Goal: Task Accomplishment & Management: Complete application form

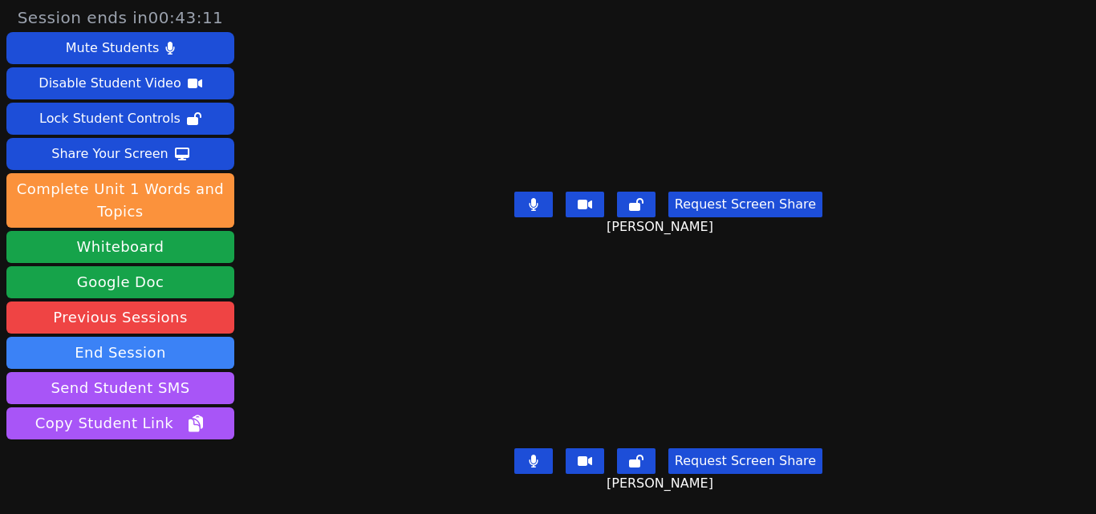
scroll to position [63, 0]
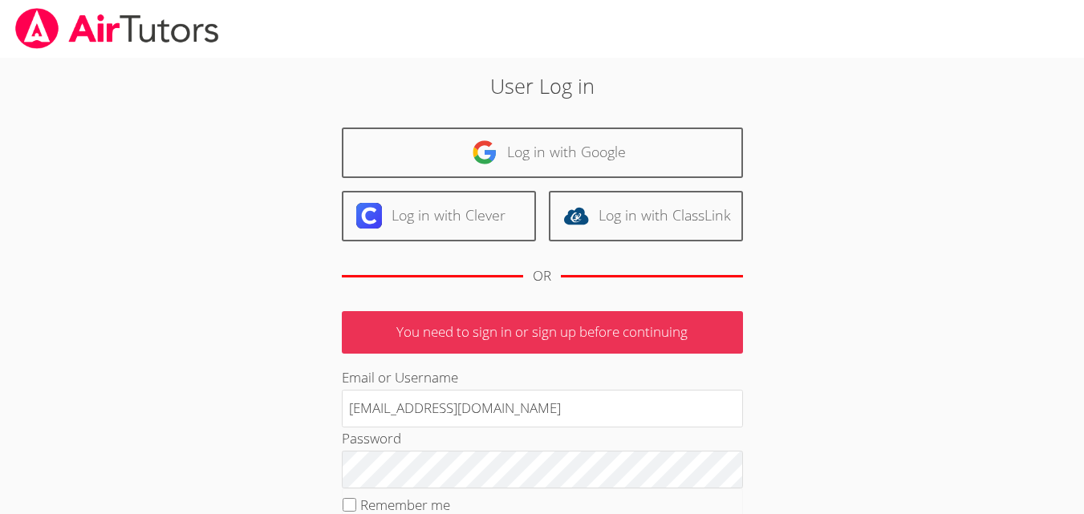
scroll to position [180, 0]
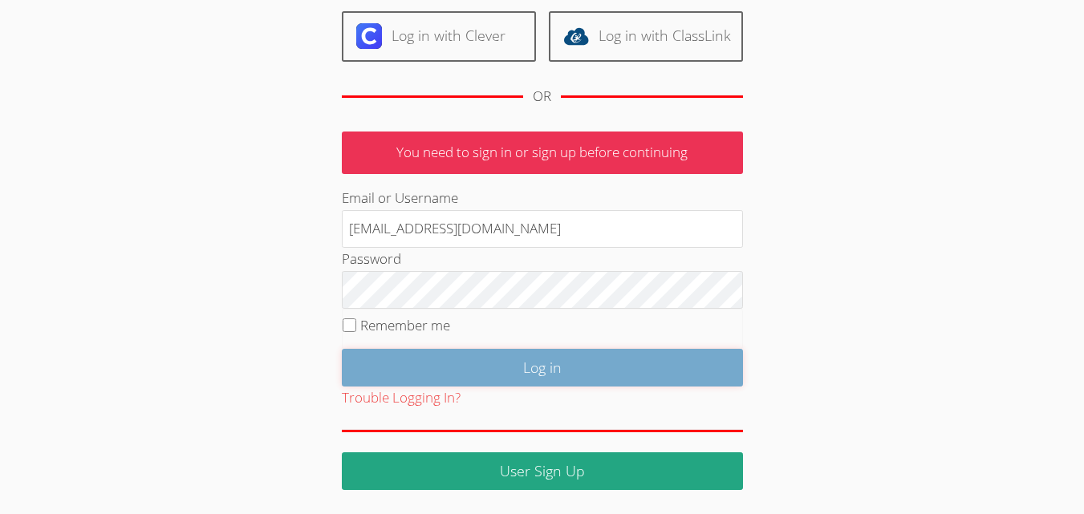
click at [577, 359] on input "Log in" at bounding box center [542, 368] width 401 height 38
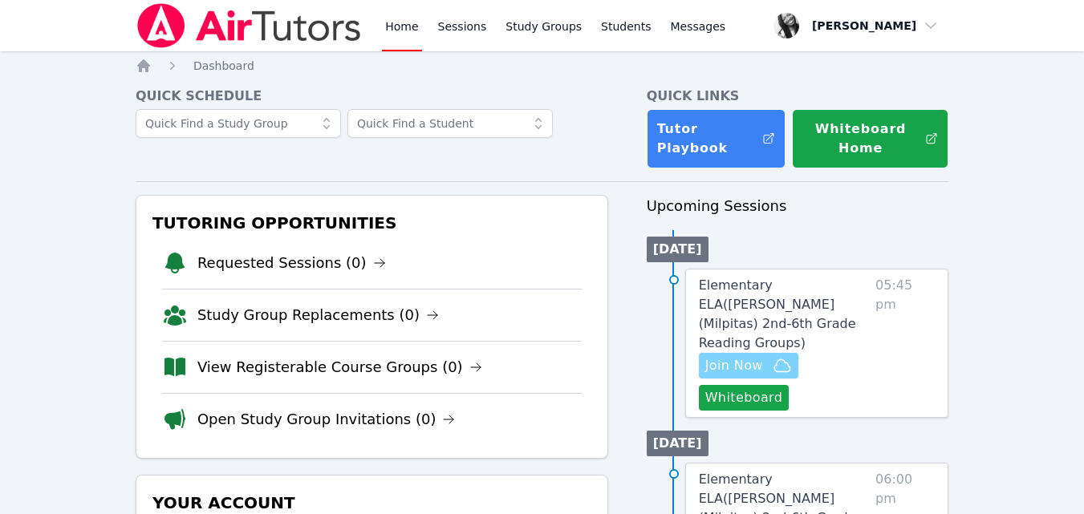
click at [755, 356] on span "Join Now" at bounding box center [734, 365] width 58 height 19
click at [735, 387] on button "Whiteboard" at bounding box center [744, 398] width 91 height 26
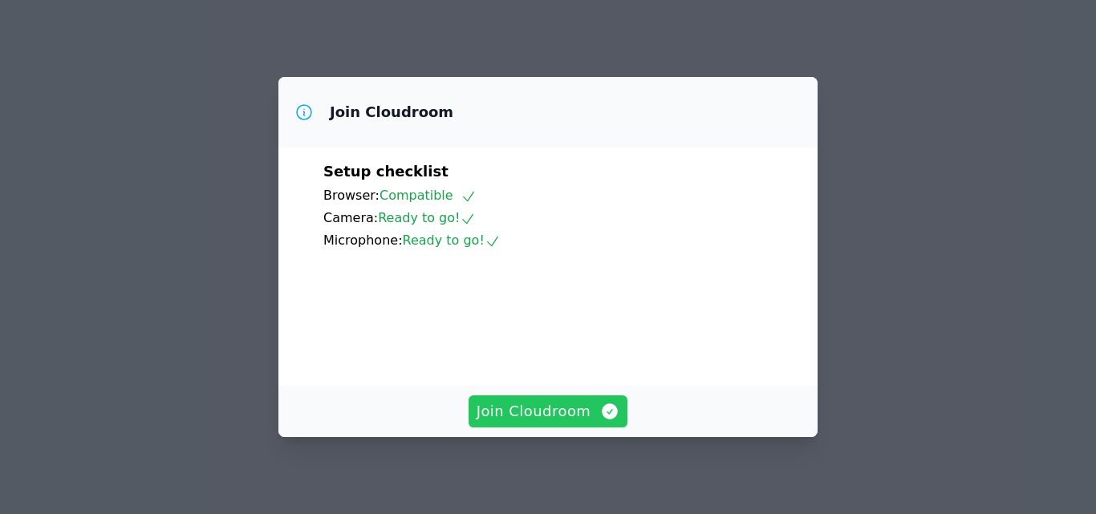
click at [602, 409] on icon "button" at bounding box center [610, 412] width 16 height 16
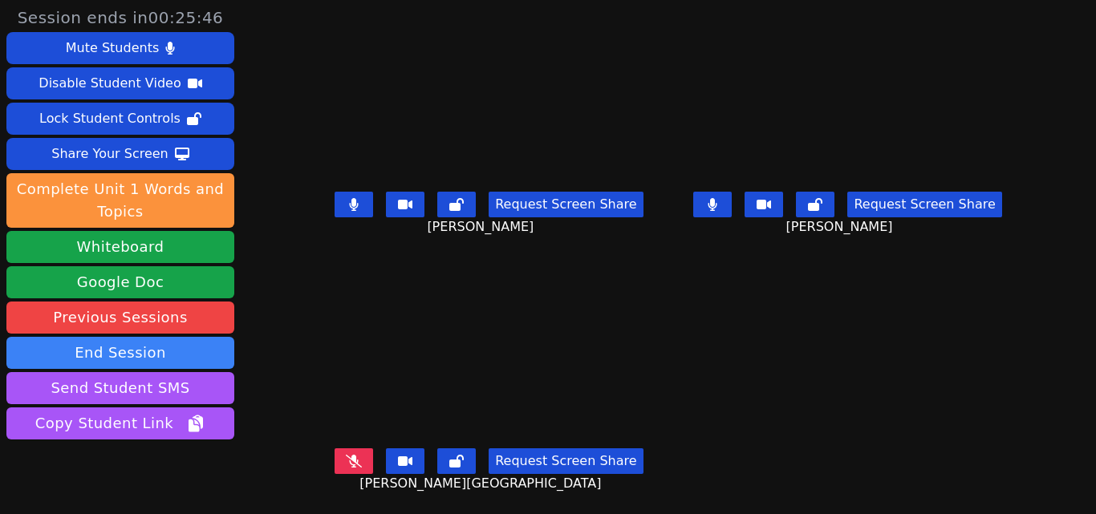
click at [716, 208] on button at bounding box center [712, 205] width 39 height 26
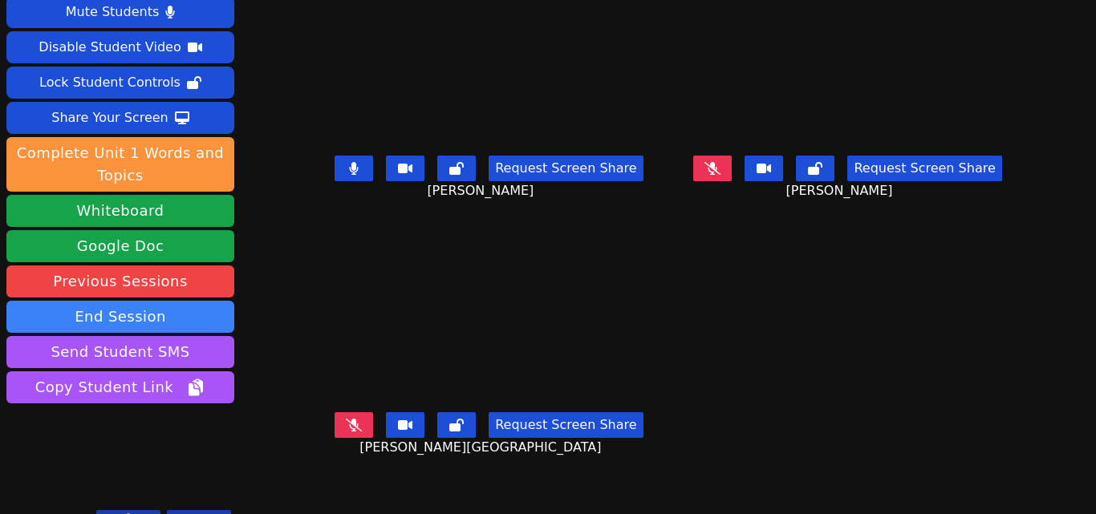
scroll to position [63, 0]
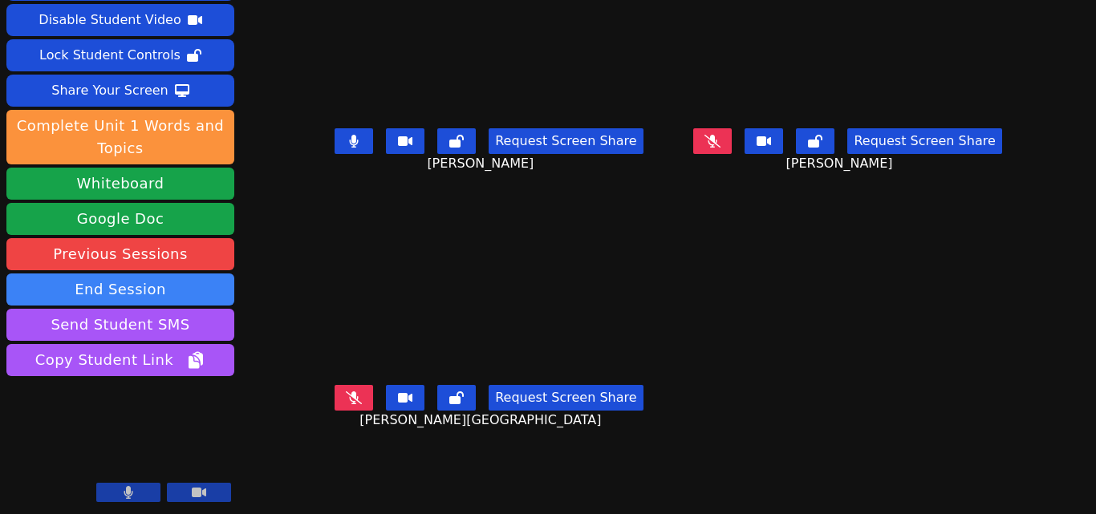
click at [355, 141] on icon at bounding box center [354, 141] width 9 height 13
click at [704, 137] on icon at bounding box center [712, 141] width 16 height 13
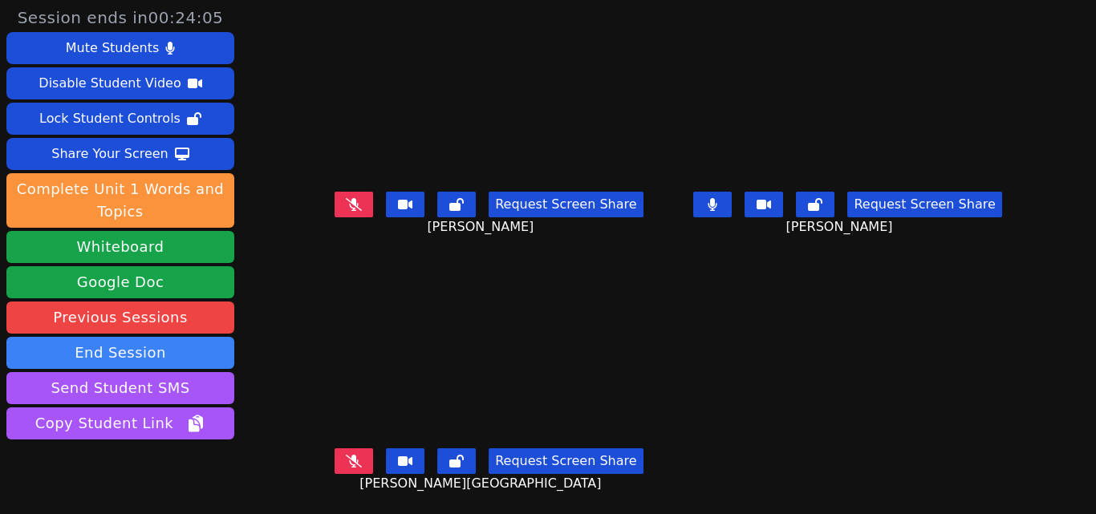
click at [708, 203] on icon at bounding box center [713, 204] width 10 height 13
click at [347, 213] on button at bounding box center [354, 205] width 39 height 26
click at [349, 201] on icon at bounding box center [354, 204] width 10 height 13
click at [349, 201] on icon at bounding box center [354, 204] width 16 height 13
click at [351, 211] on button at bounding box center [354, 205] width 39 height 26
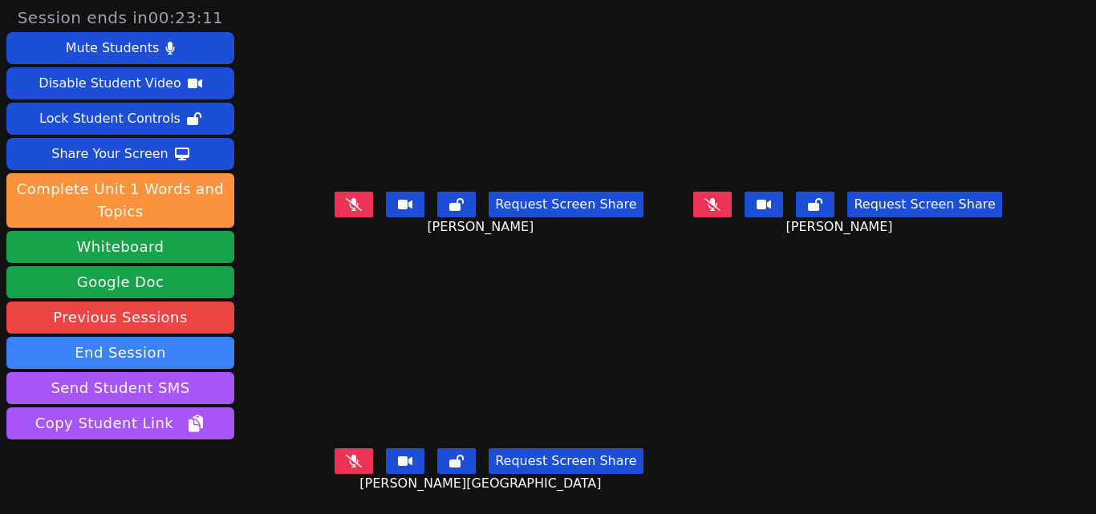
click at [716, 206] on icon at bounding box center [712, 204] width 16 height 13
click at [711, 205] on icon at bounding box center [712, 204] width 9 height 13
click at [269, 354] on div "Session ends in 00:22:28 Mute Students Disable Student Video Lock Student Contr…" at bounding box center [548, 257] width 1096 height 514
click at [116, 157] on div "Share Your Screen" at bounding box center [109, 154] width 117 height 26
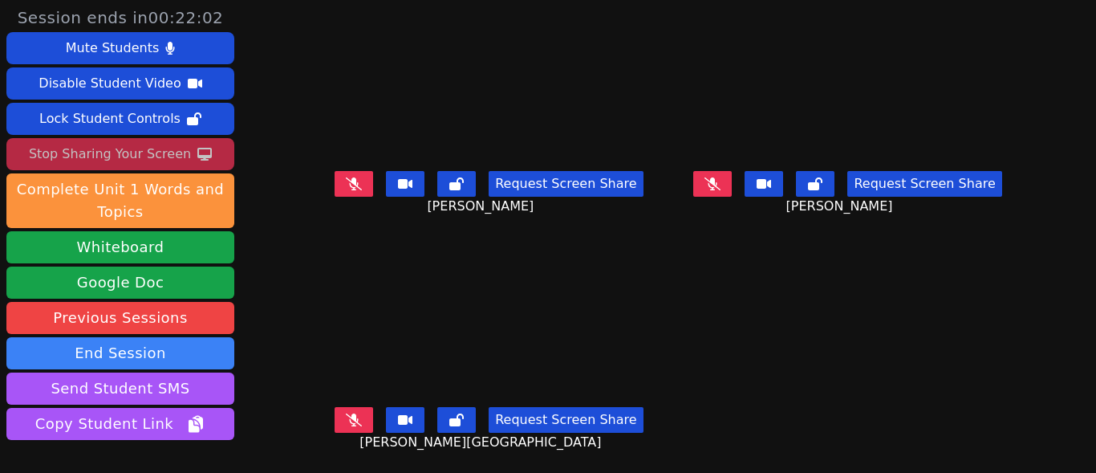
click at [706, 189] on icon at bounding box center [712, 183] width 16 height 13
click at [708, 182] on button at bounding box center [712, 184] width 39 height 26
click at [704, 189] on icon at bounding box center [712, 183] width 16 height 13
click at [362, 185] on icon at bounding box center [354, 183] width 16 height 13
click at [359, 181] on icon at bounding box center [354, 183] width 9 height 13
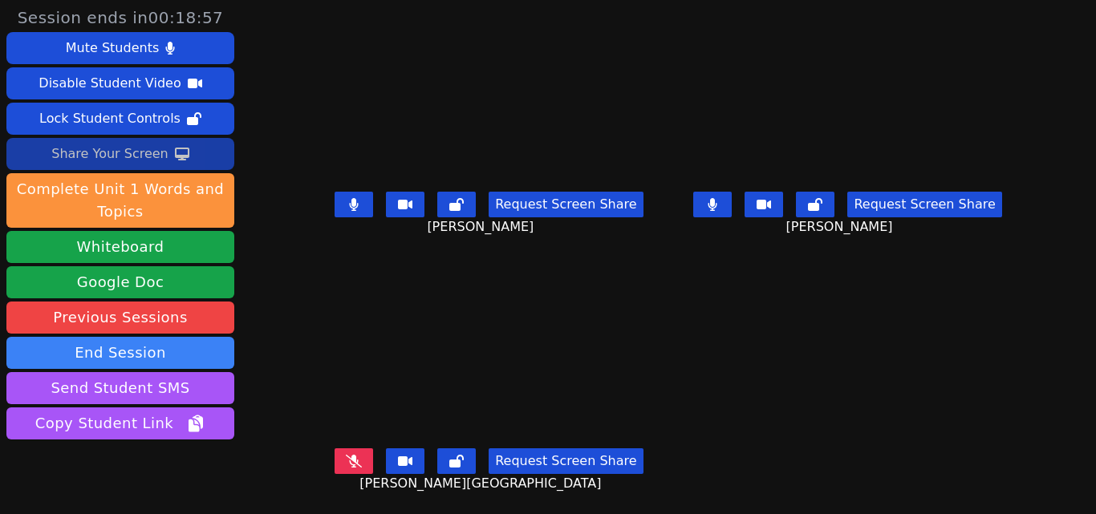
click at [712, 199] on icon at bounding box center [712, 204] width 9 height 13
click at [709, 209] on icon at bounding box center [712, 203] width 16 height 13
click at [704, 213] on button at bounding box center [712, 205] width 39 height 26
click at [359, 210] on button at bounding box center [354, 205] width 39 height 26
click at [716, 198] on icon at bounding box center [712, 204] width 16 height 13
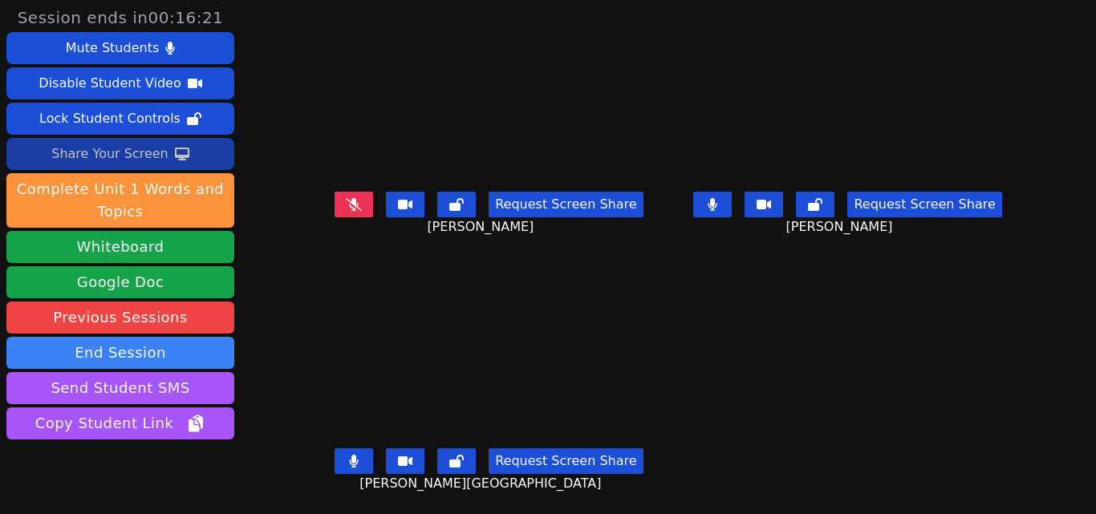
click at [708, 198] on icon at bounding box center [712, 204] width 9 height 13
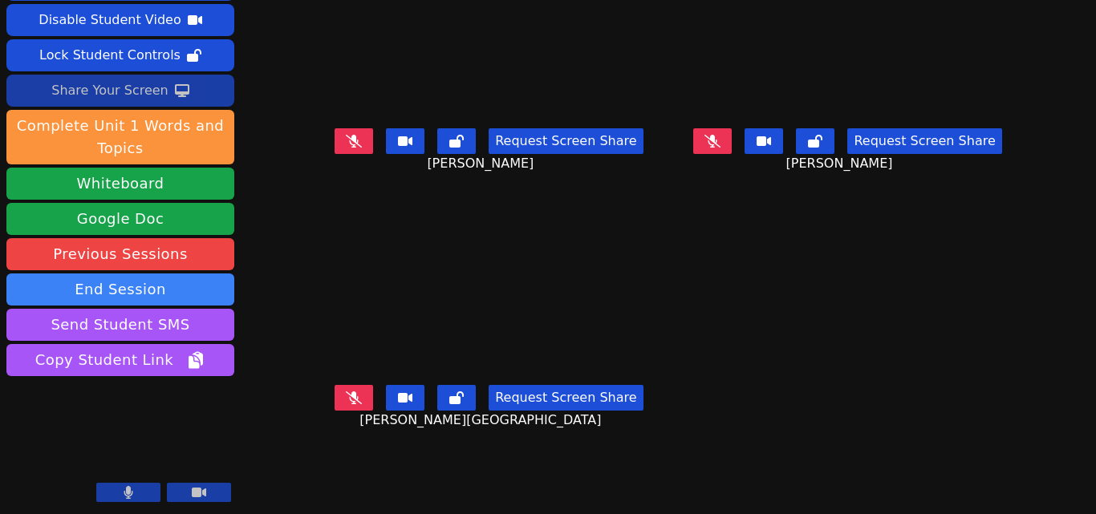
click at [350, 391] on icon at bounding box center [354, 397] width 16 height 13
click at [363, 128] on button at bounding box center [354, 141] width 39 height 26
click at [359, 385] on button at bounding box center [354, 398] width 39 height 26
click at [708, 135] on icon at bounding box center [712, 141] width 9 height 13
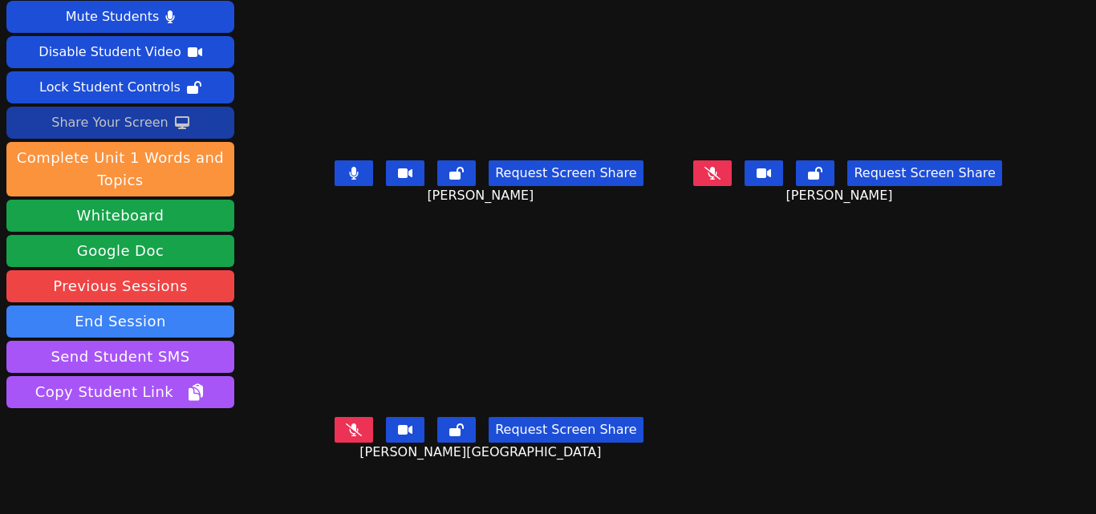
scroll to position [0, 0]
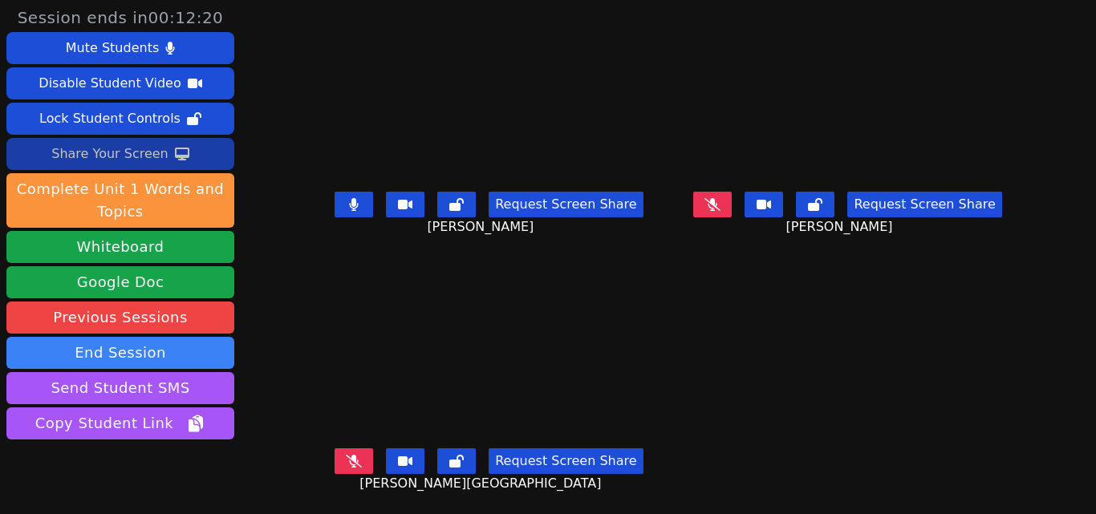
click at [349, 198] on icon at bounding box center [354, 204] width 10 height 13
click at [721, 193] on button at bounding box center [712, 205] width 39 height 26
click at [712, 198] on icon at bounding box center [712, 204] width 9 height 13
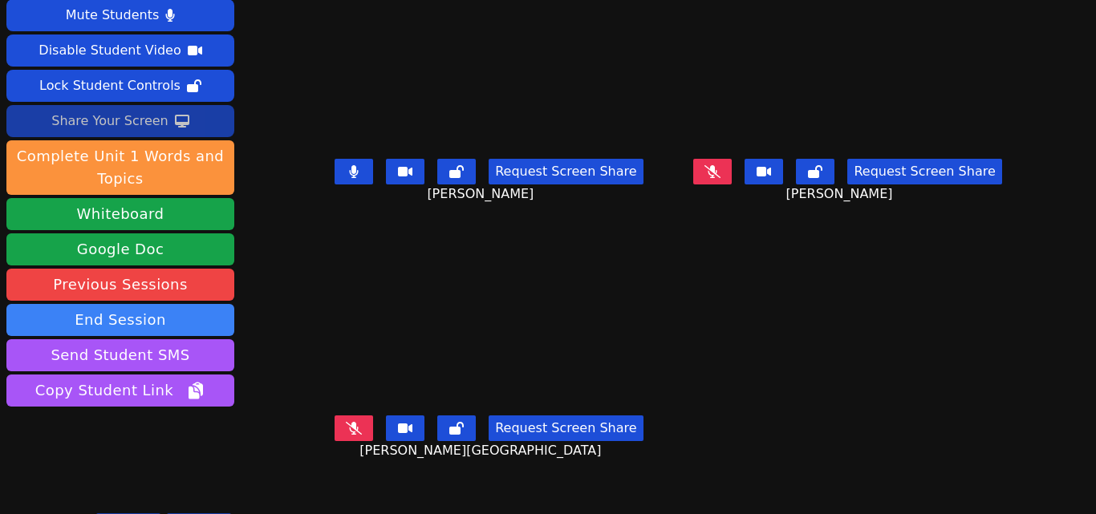
scroll to position [63, 0]
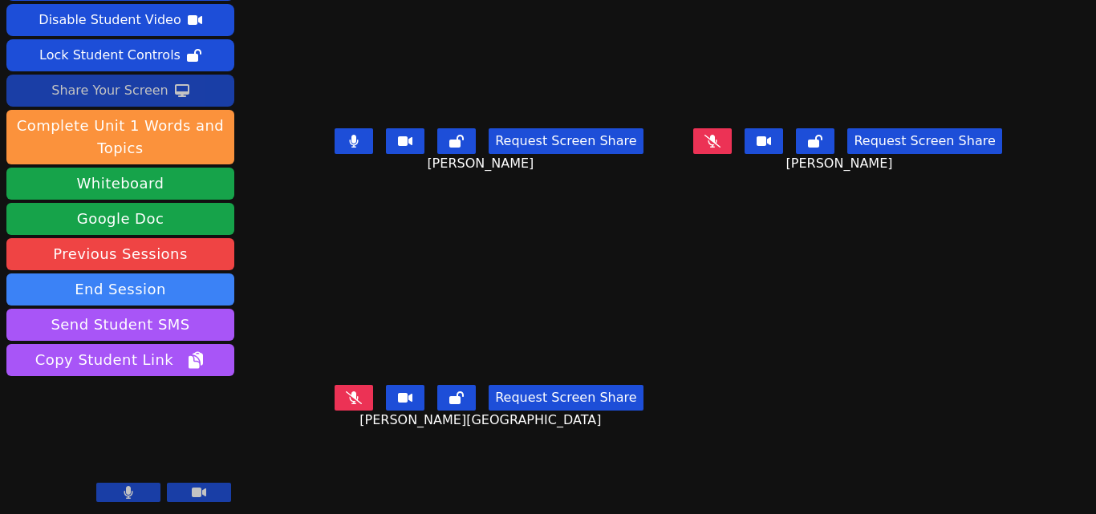
click at [356, 135] on icon at bounding box center [354, 141] width 10 height 13
click at [708, 134] on icon at bounding box center [712, 140] width 16 height 13
click at [350, 135] on icon at bounding box center [354, 141] width 16 height 13
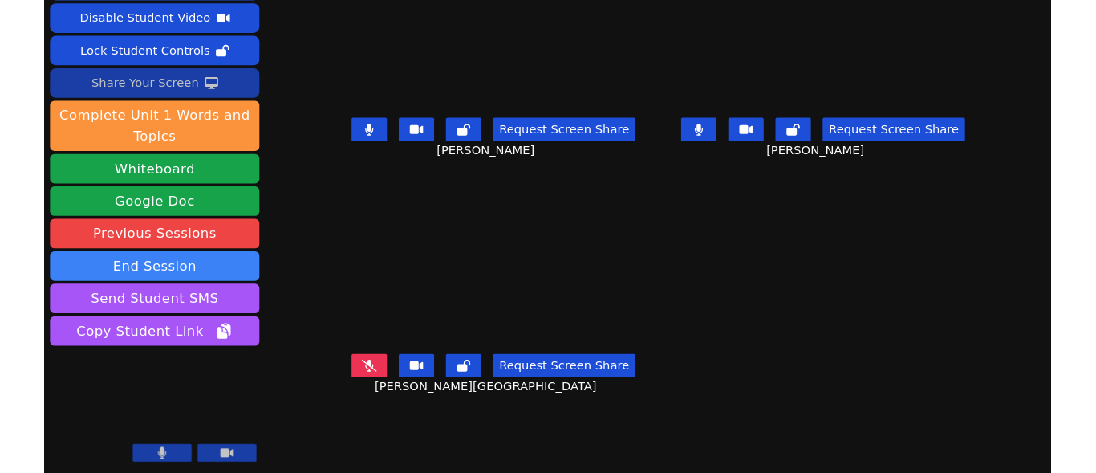
scroll to position [0, 0]
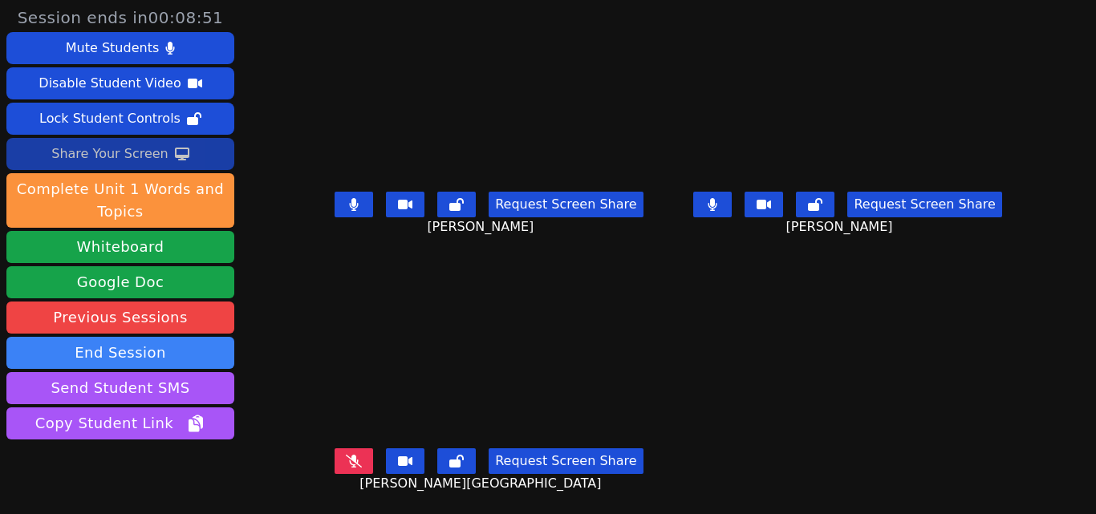
click at [352, 198] on icon at bounding box center [354, 204] width 10 height 13
click at [137, 153] on div "Share Your Screen" at bounding box center [109, 154] width 117 height 26
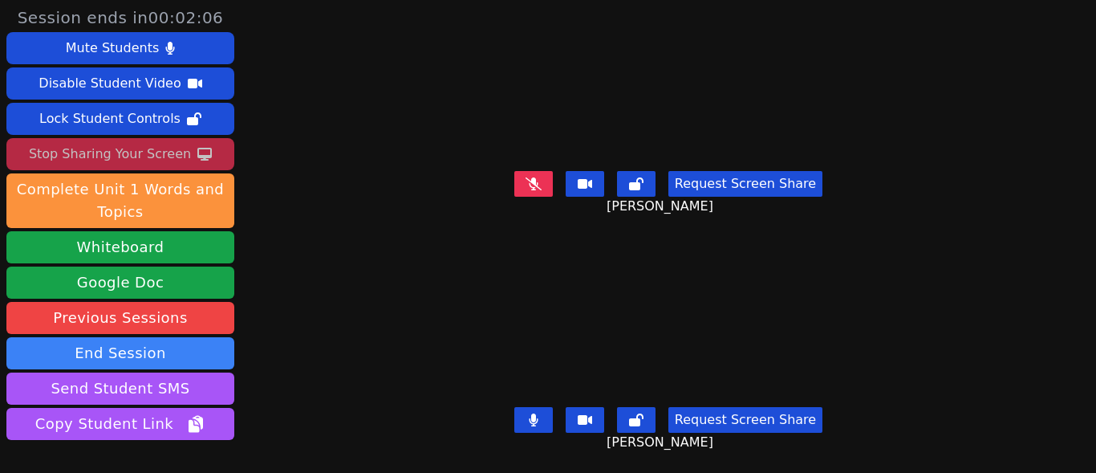
click at [529, 413] on icon at bounding box center [534, 419] width 10 height 13
click at [529, 177] on icon at bounding box center [533, 183] width 16 height 13
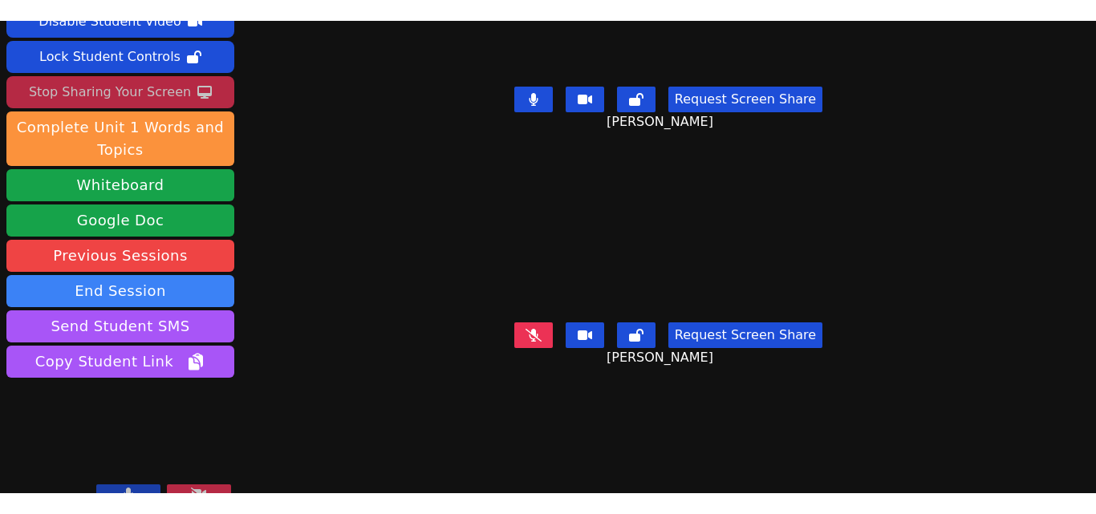
scroll to position [63, 0]
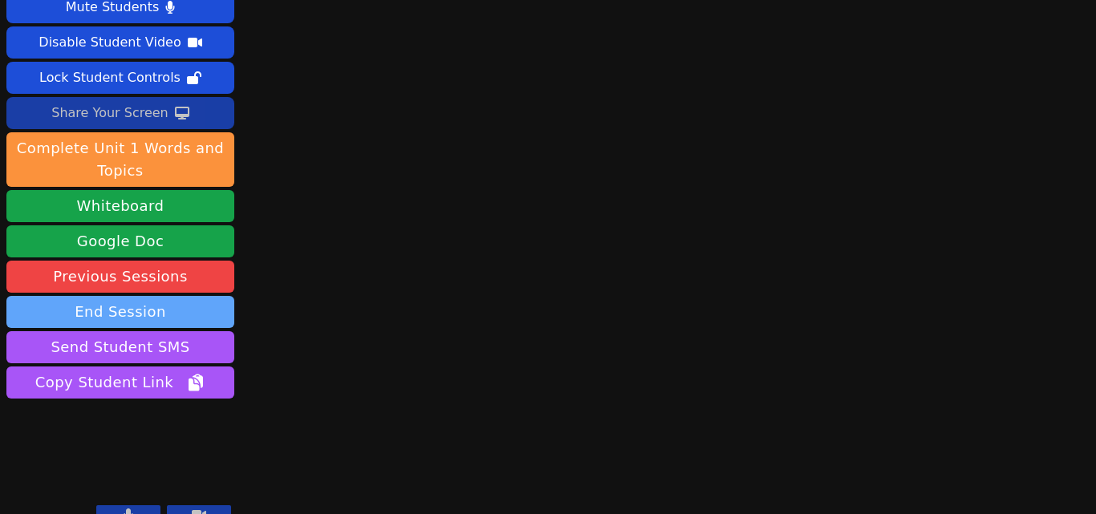
click at [132, 296] on button "End Session" at bounding box center [120, 312] width 228 height 32
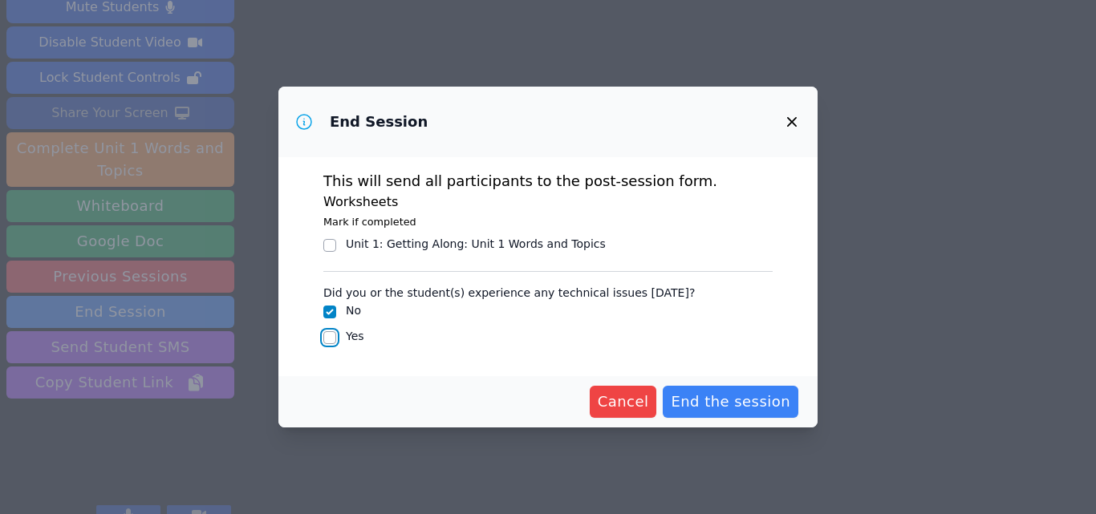
click at [335, 337] on input "Yes" at bounding box center [329, 337] width 13 height 13
checkbox input "true"
checkbox input "false"
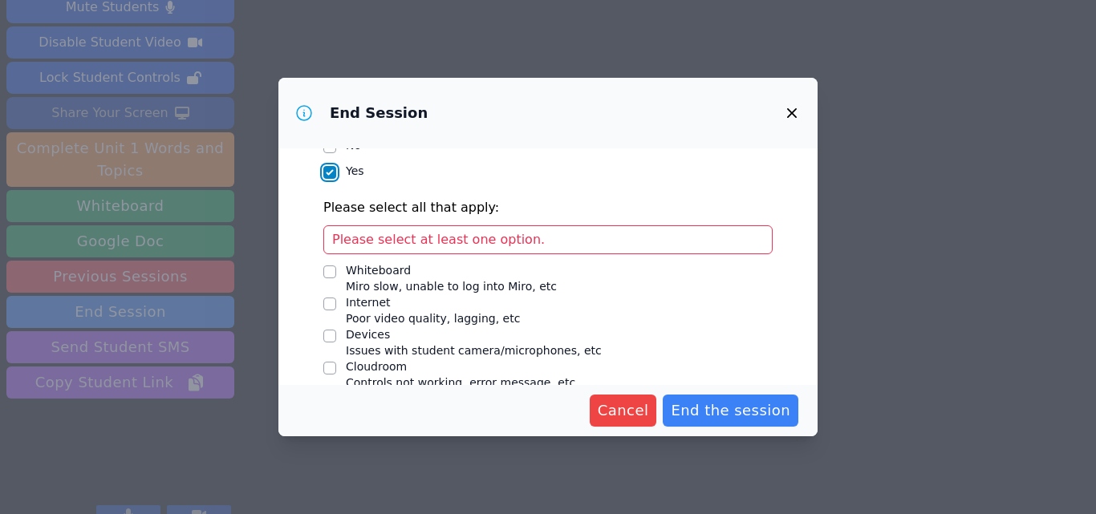
scroll to position [201, 0]
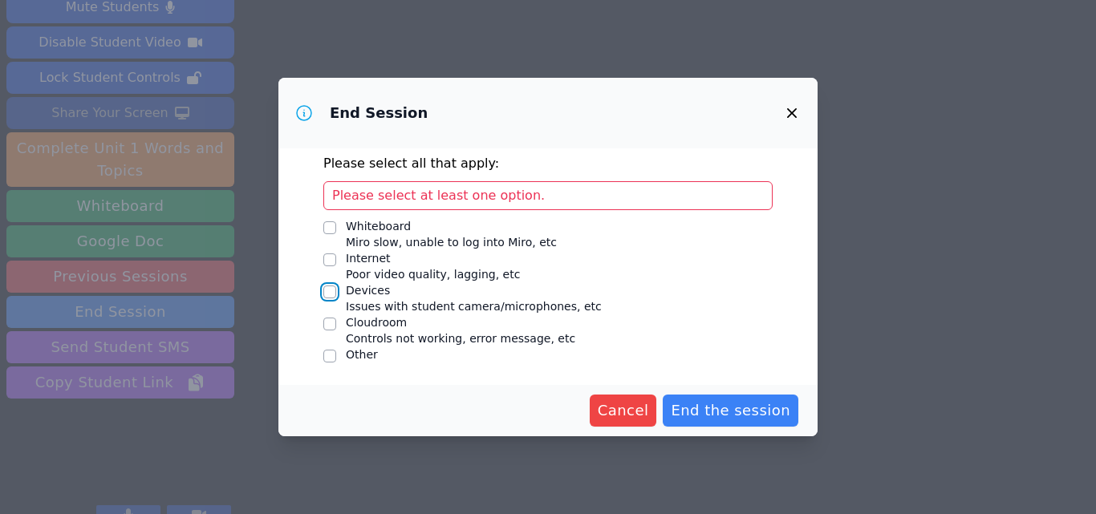
click at [326, 288] on input "Devices Issues with student camera/microphones, etc" at bounding box center [329, 292] width 13 height 13
checkbox input "true"
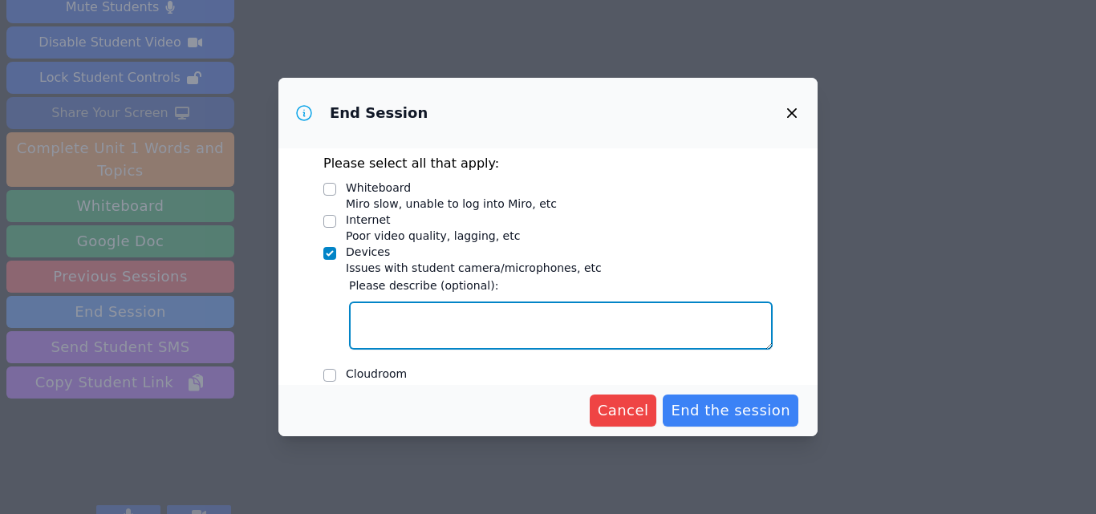
click at [416, 328] on textarea "Devices Issues with student camera/microphones, etc" at bounding box center [561, 326] width 424 height 48
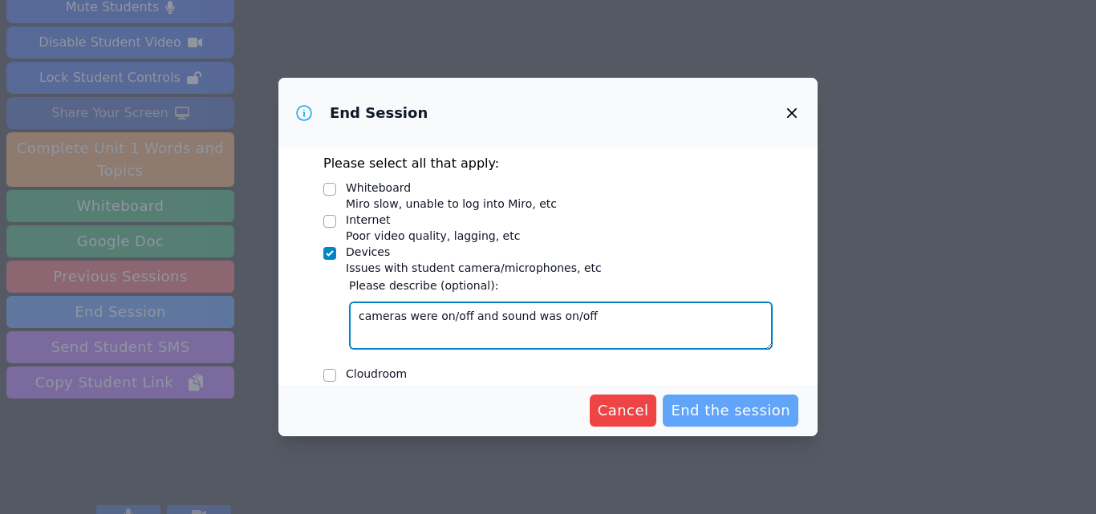
type textarea "cameras were on/off and sound was on/off"
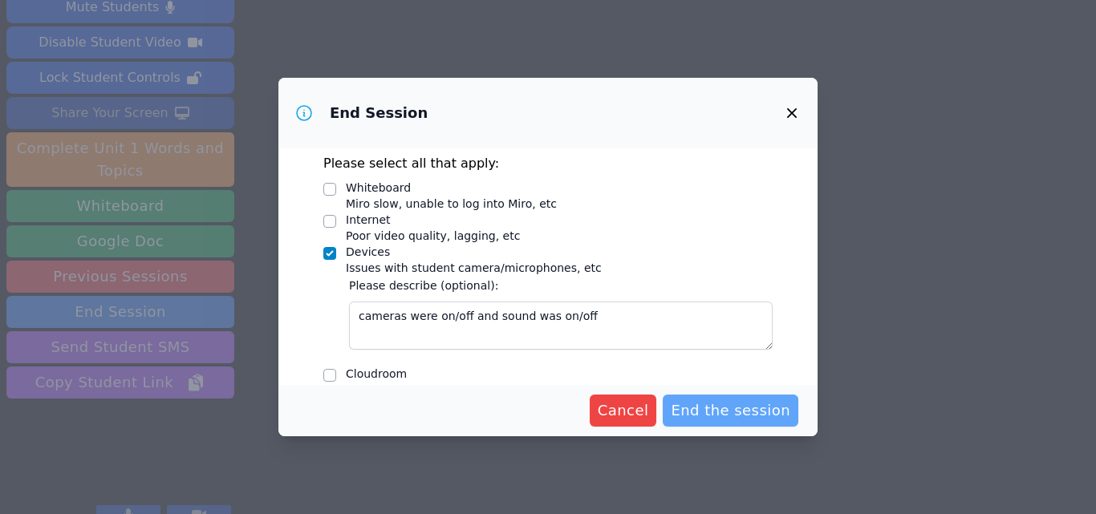
click at [717, 411] on span "End the session" at bounding box center [731, 411] width 120 height 22
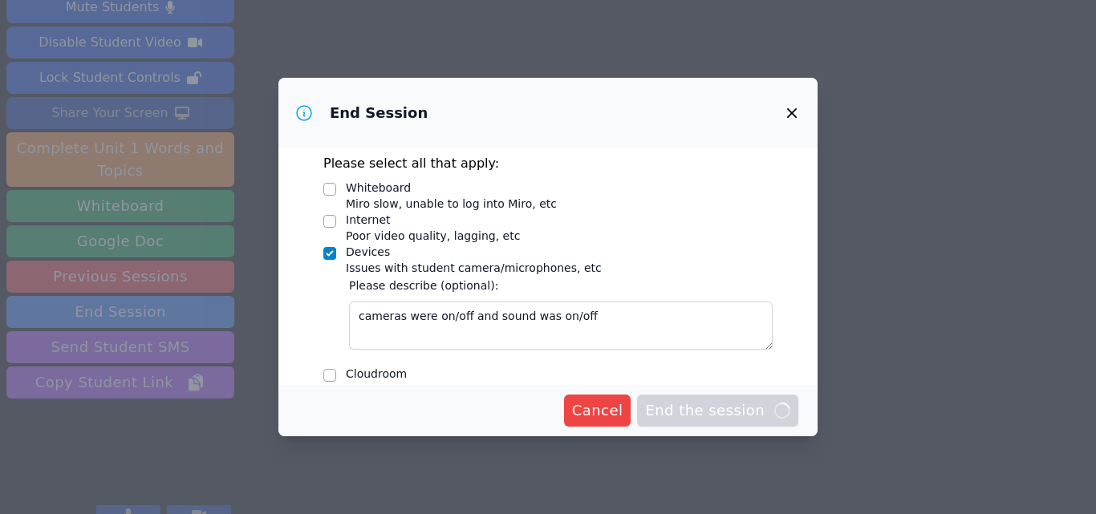
click at [737, 218] on div "Internet Poor video quality, lagging, etc" at bounding box center [547, 228] width 449 height 32
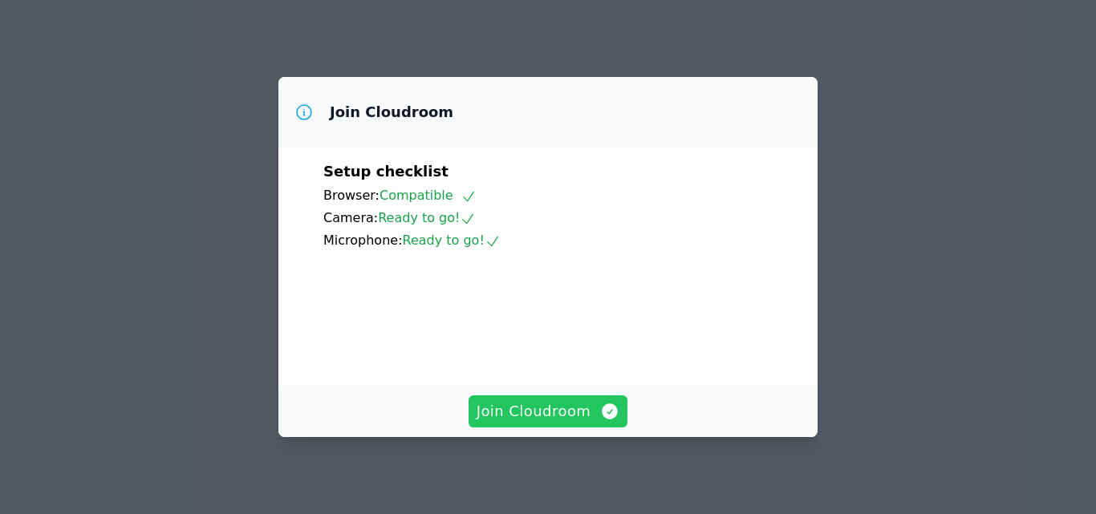
click at [562, 408] on span "Join Cloudroom" at bounding box center [549, 411] width 144 height 22
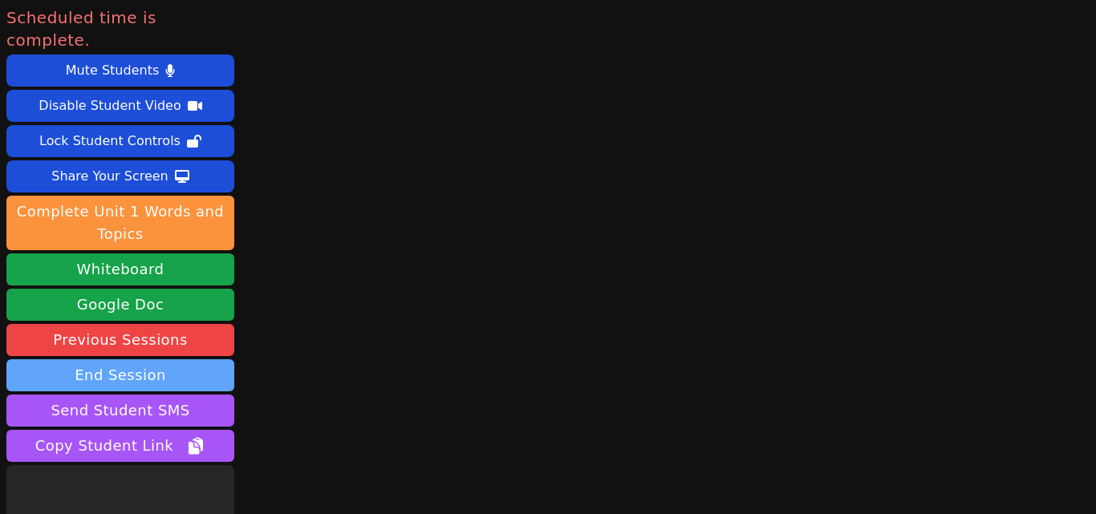
click at [213, 359] on button "End Session" at bounding box center [120, 375] width 228 height 32
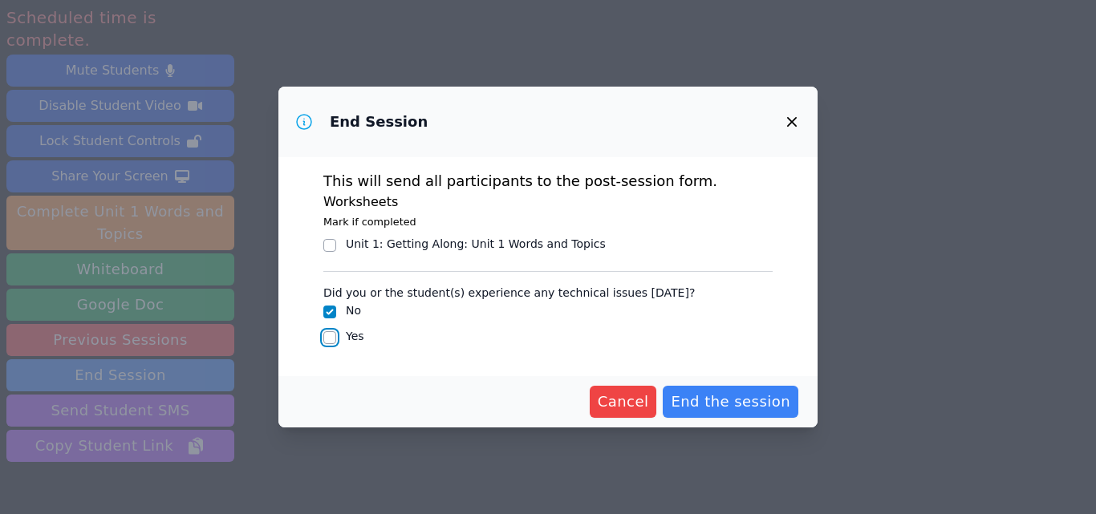
click at [331, 338] on input "Yes" at bounding box center [329, 337] width 13 height 13
checkbox input "true"
checkbox input "false"
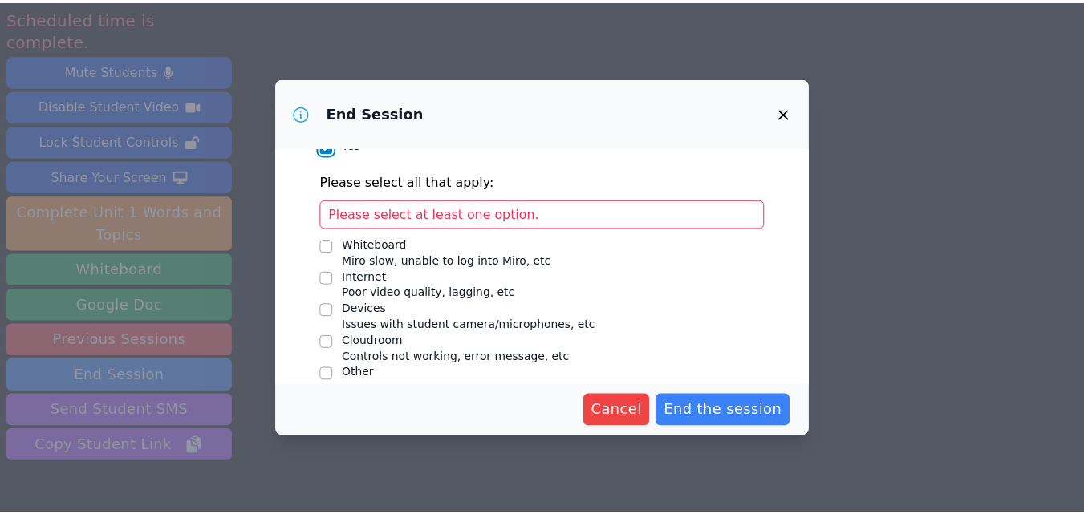
scroll to position [201, 0]
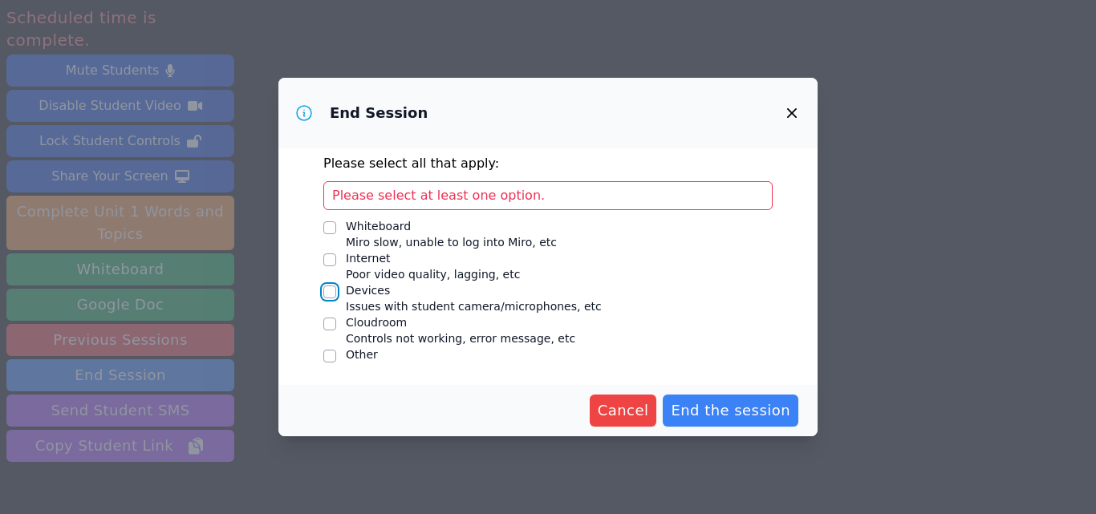
click at [331, 291] on input "Devices Issues with student camera/microphones, etc" at bounding box center [329, 292] width 13 height 13
checkbox input "true"
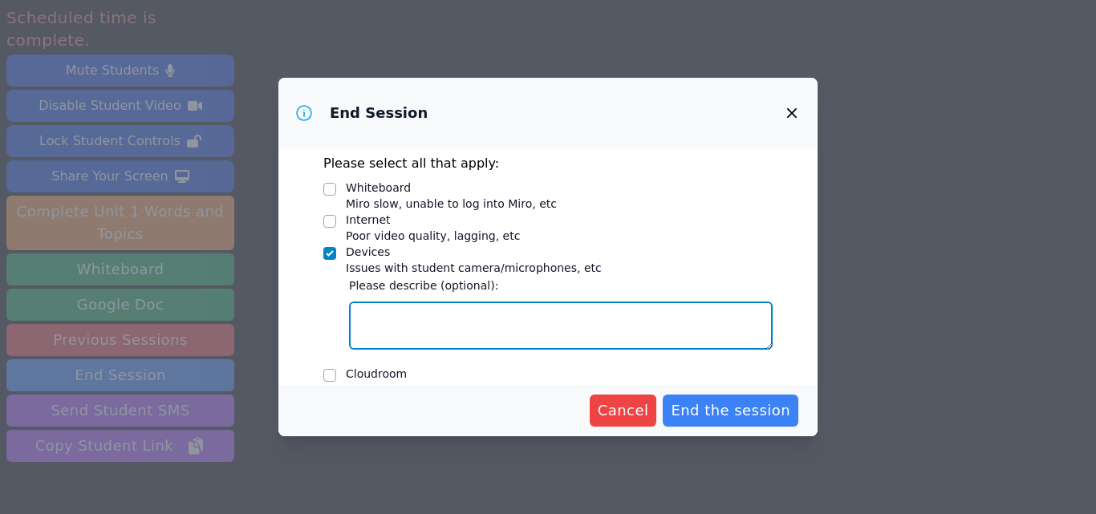
click at [411, 321] on textarea "Devices Issues with student camera/microphones, etc" at bounding box center [561, 326] width 424 height 48
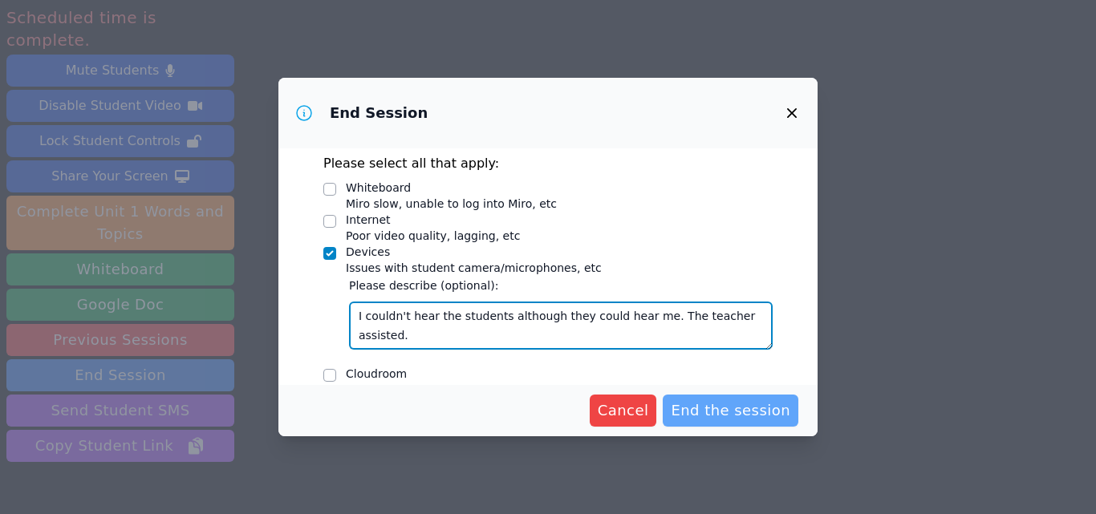
type textarea "I couldn't hear the students although they could hear me. The teacher assisted."
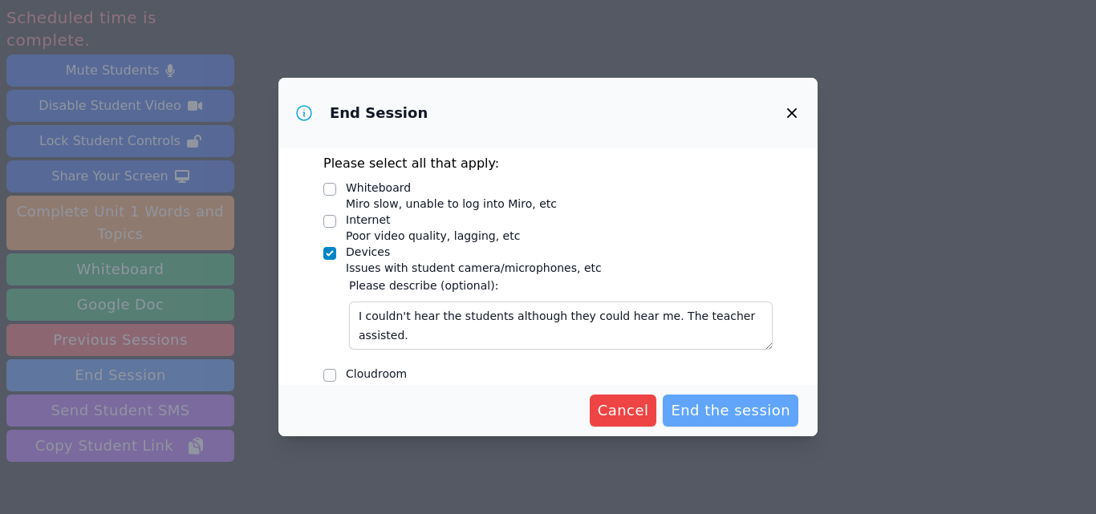
click at [760, 403] on span "End the session" at bounding box center [731, 411] width 120 height 22
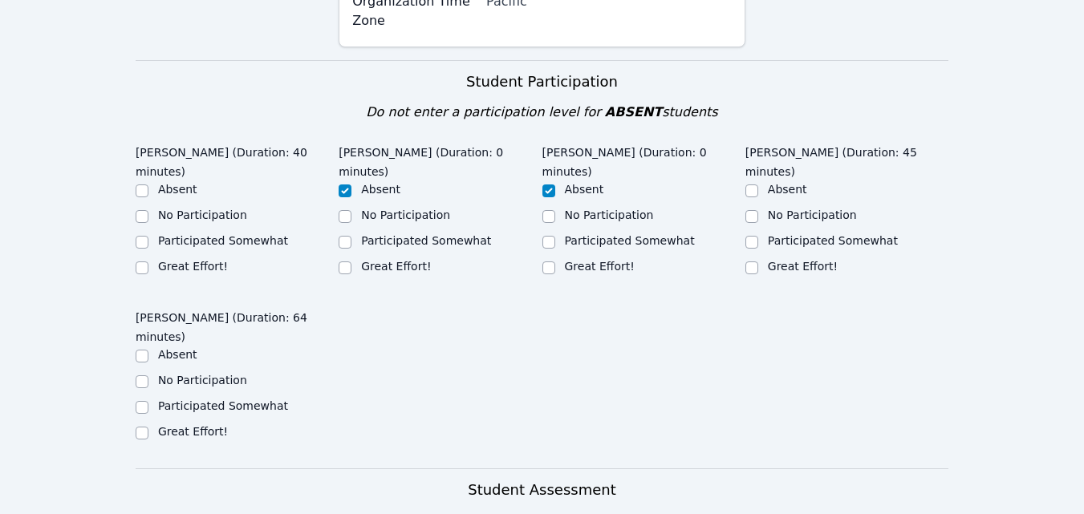
scroll to position [341, 0]
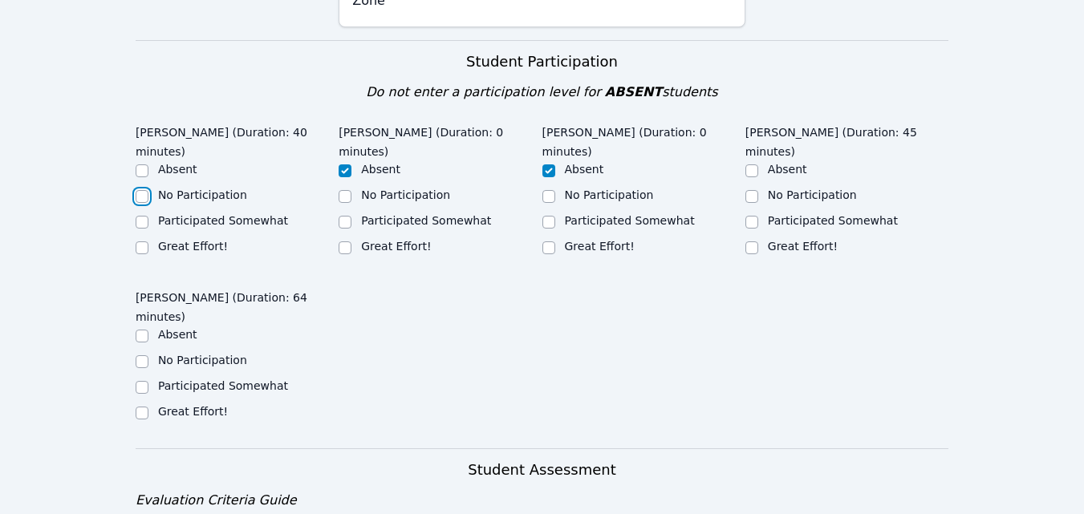
click at [138, 195] on input "No Participation" at bounding box center [142, 196] width 13 height 13
checkbox input "true"
click at [758, 238] on div "Great Effort!" at bounding box center [846, 247] width 203 height 19
click at [753, 241] on input "Great Effort!" at bounding box center [751, 247] width 13 height 13
checkbox input "true"
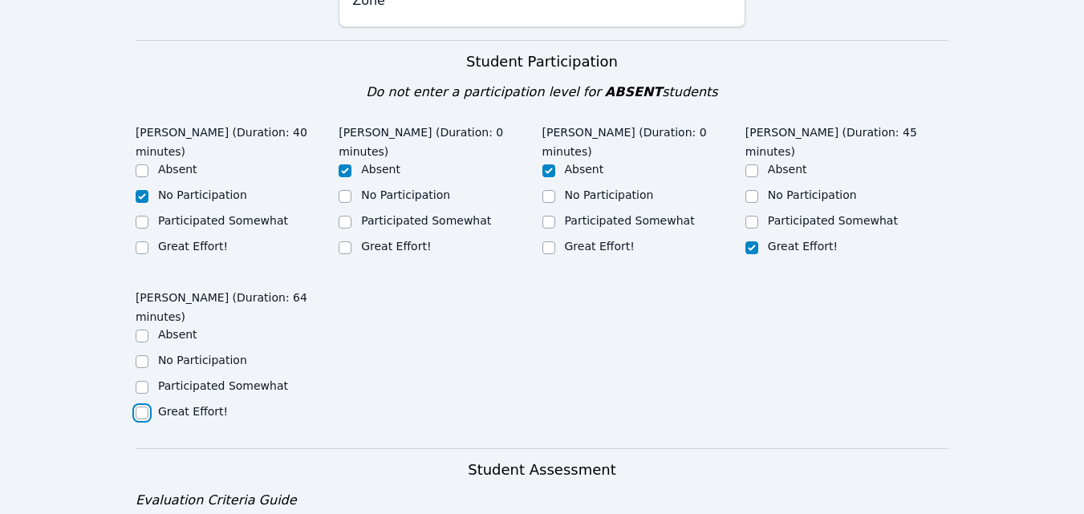
click at [140, 407] on input "Great Effort!" at bounding box center [142, 413] width 13 height 13
checkbox input "true"
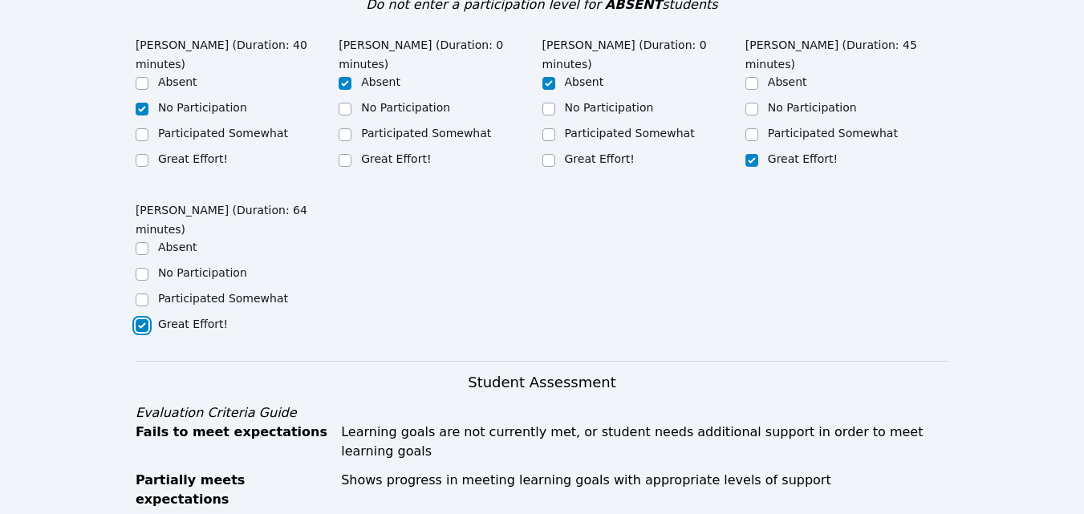
scroll to position [442, 0]
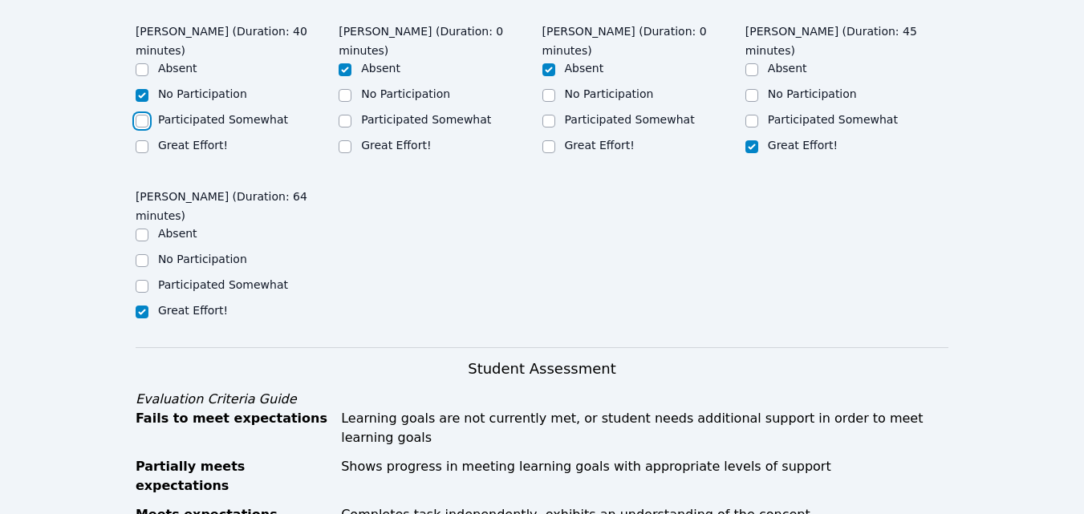
click at [140, 124] on input "Participated Somewhat" at bounding box center [142, 121] width 13 height 13
checkbox input "true"
checkbox input "false"
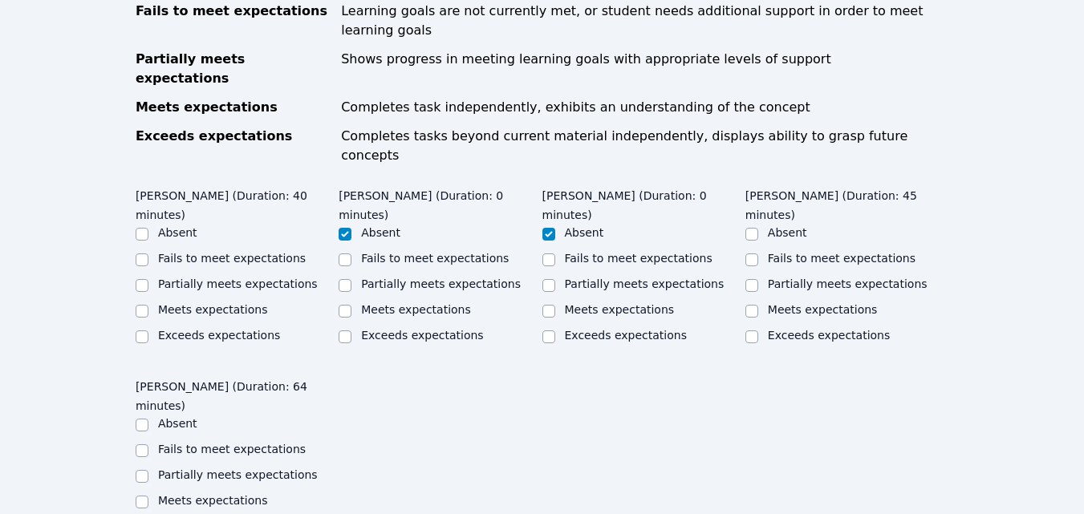
scroll to position [860, 0]
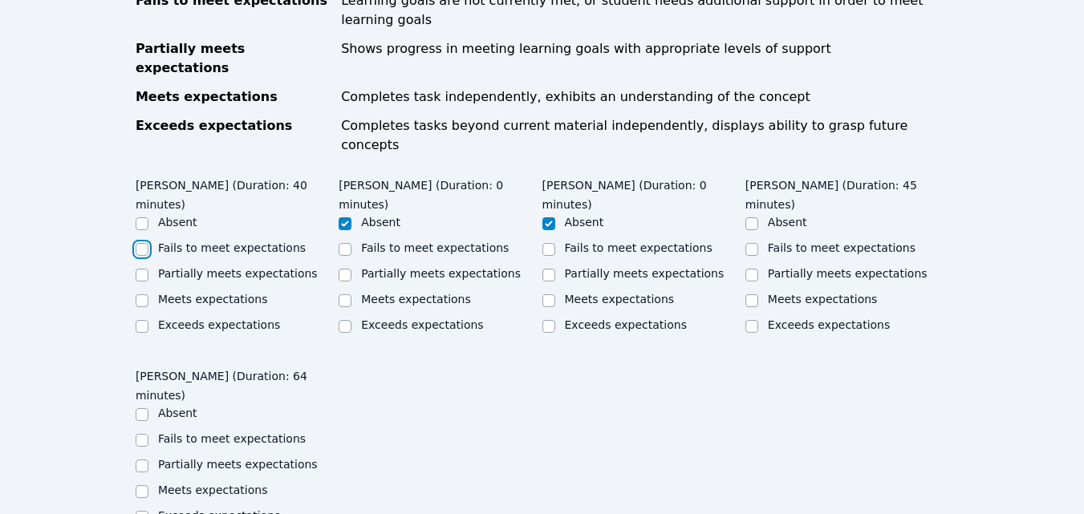
click at [144, 243] on input "Fails to meet expectations" at bounding box center [142, 249] width 13 height 13
checkbox input "true"
click at [755, 294] on input "Meets expectations" at bounding box center [751, 300] width 13 height 13
checkbox input "true"
click at [753, 269] on input "Partially meets expectations" at bounding box center [751, 275] width 13 height 13
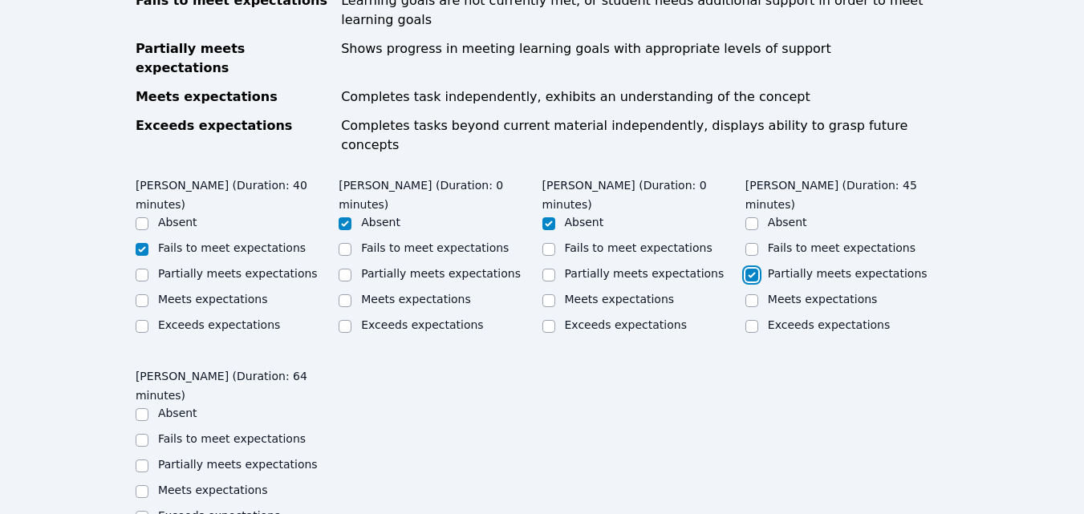
checkbox input "true"
checkbox input "false"
click at [142, 485] on input "Meets expectations" at bounding box center [142, 491] width 13 height 13
checkbox input "true"
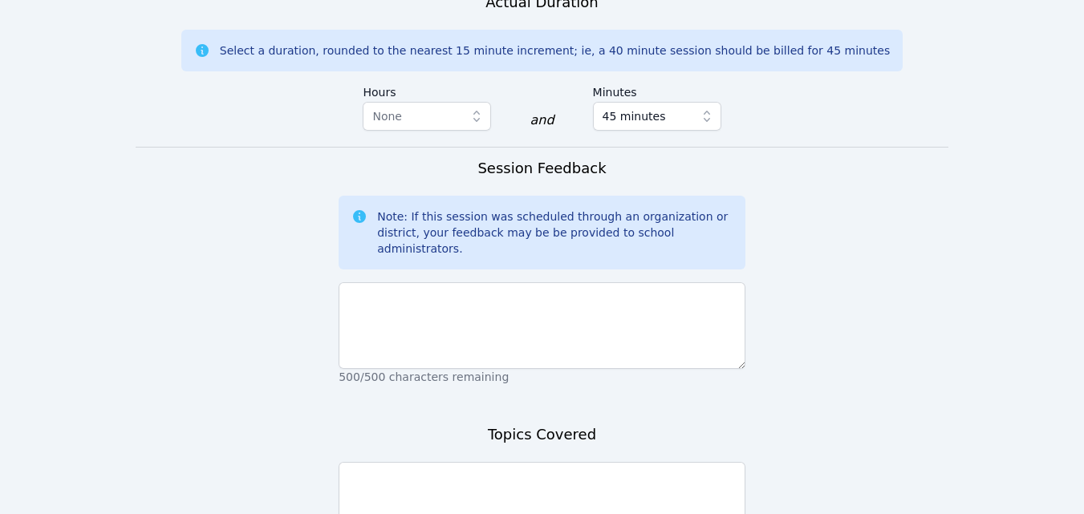
scroll to position [1442, 0]
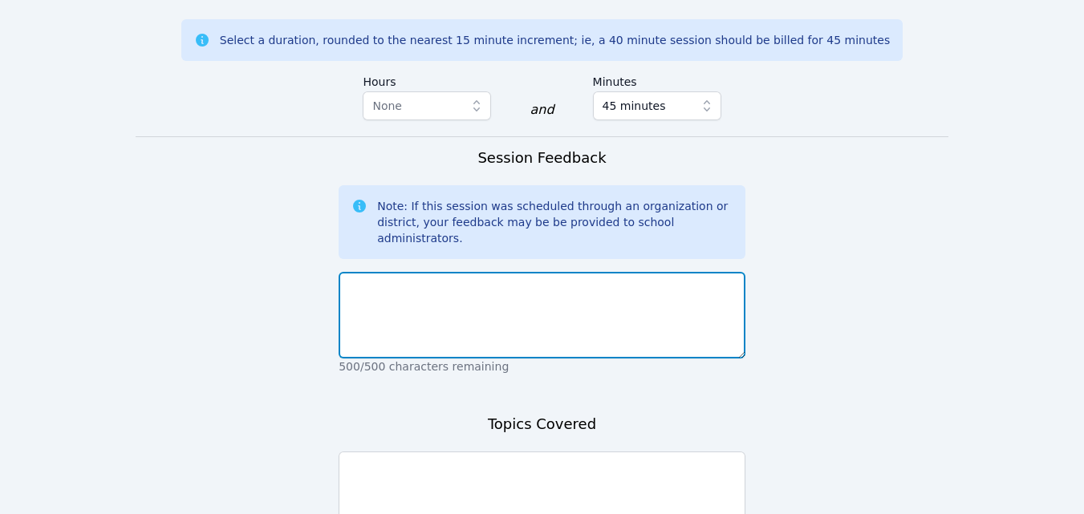
click at [692, 272] on textarea at bounding box center [542, 315] width 407 height 87
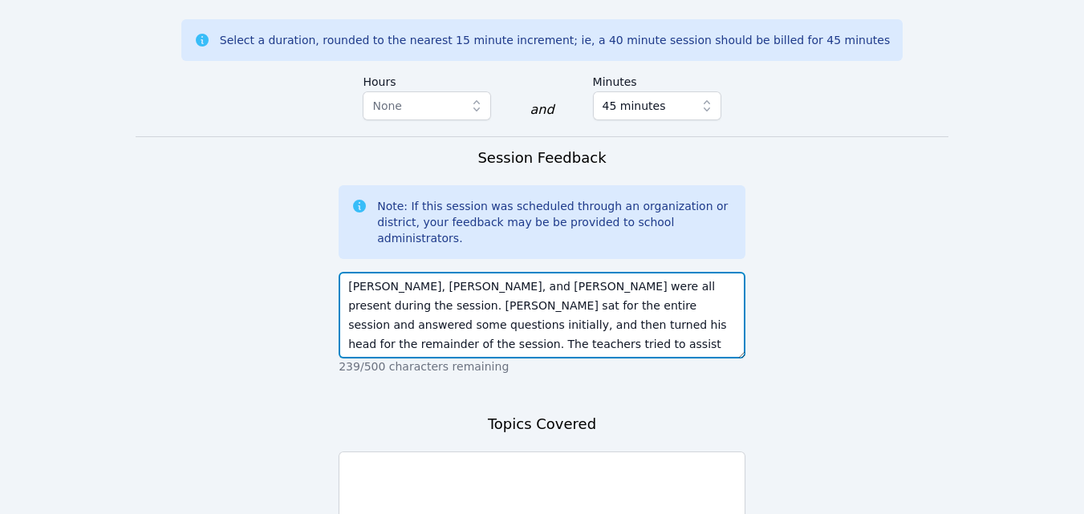
click at [546, 272] on textarea "Wualter, Juliana, and Xayan were all present during the session. Wualter sat fo…" at bounding box center [542, 315] width 407 height 87
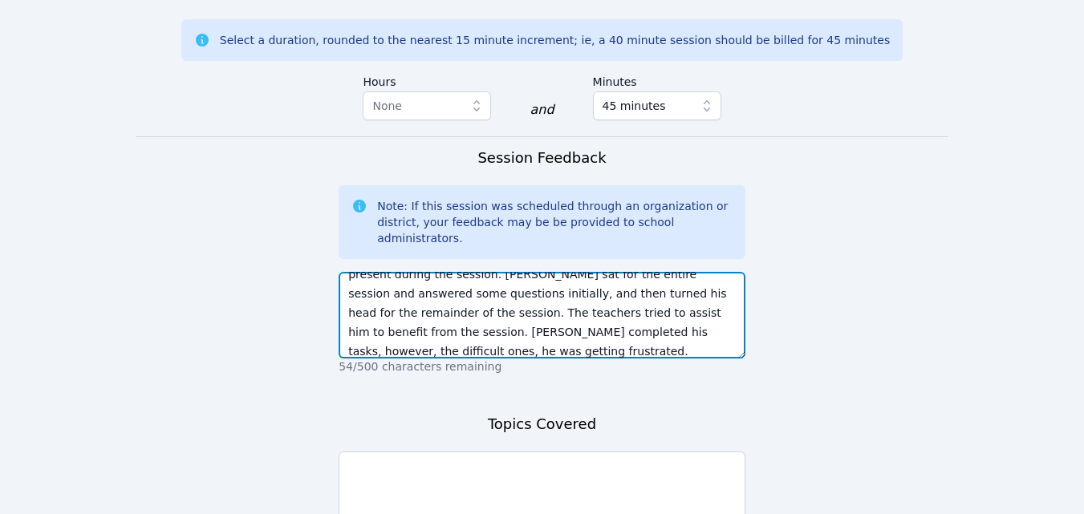
scroll to position [51, 0]
type textarea "Wualter, Juliana, and Xayan were all present during the session. Wualter sat fo…"
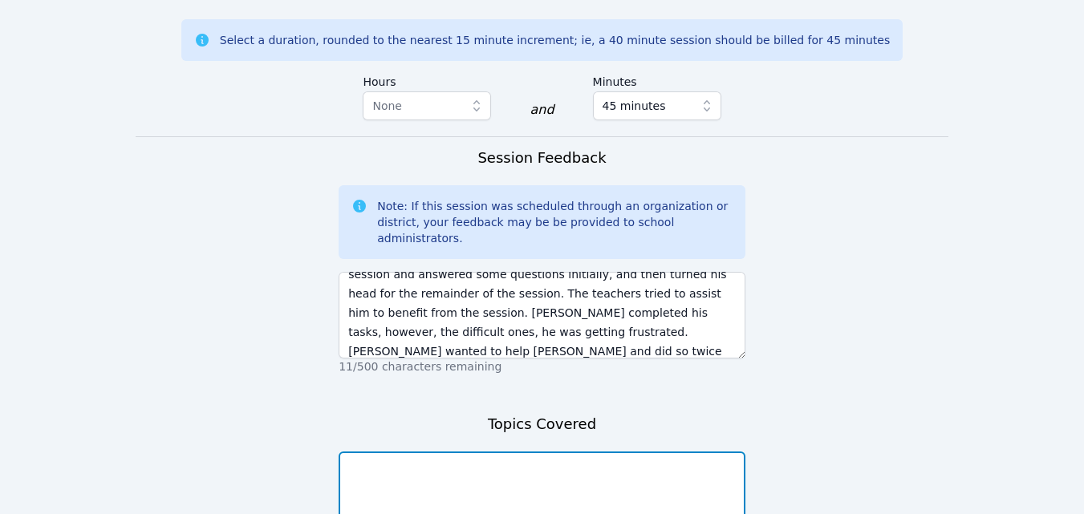
click at [676, 452] on textarea at bounding box center [542, 495] width 407 height 87
type textarea "We covered the Miro board tools and getting to know me."
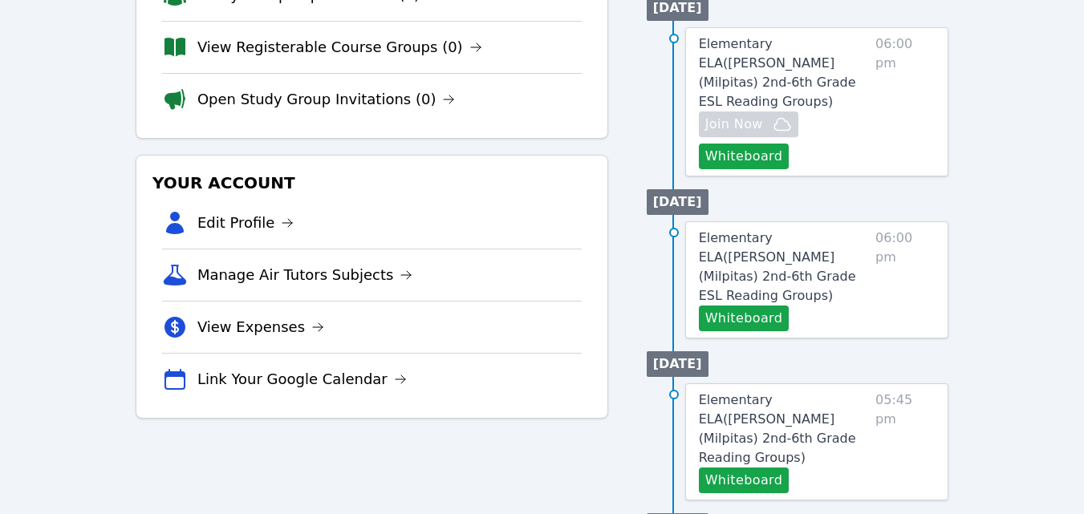
scroll to position [362, 0]
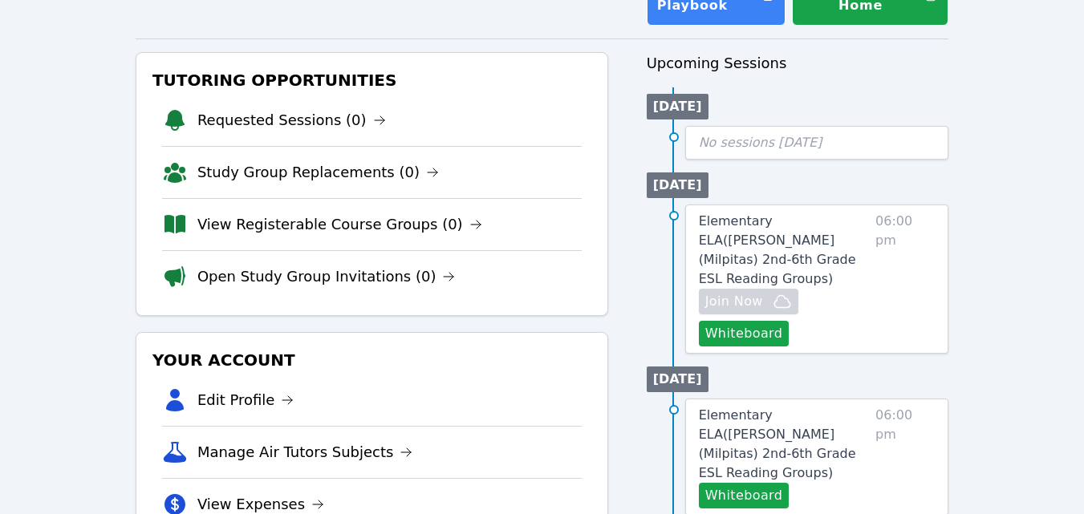
scroll to position [146, 0]
